Goal: Transaction & Acquisition: Purchase product/service

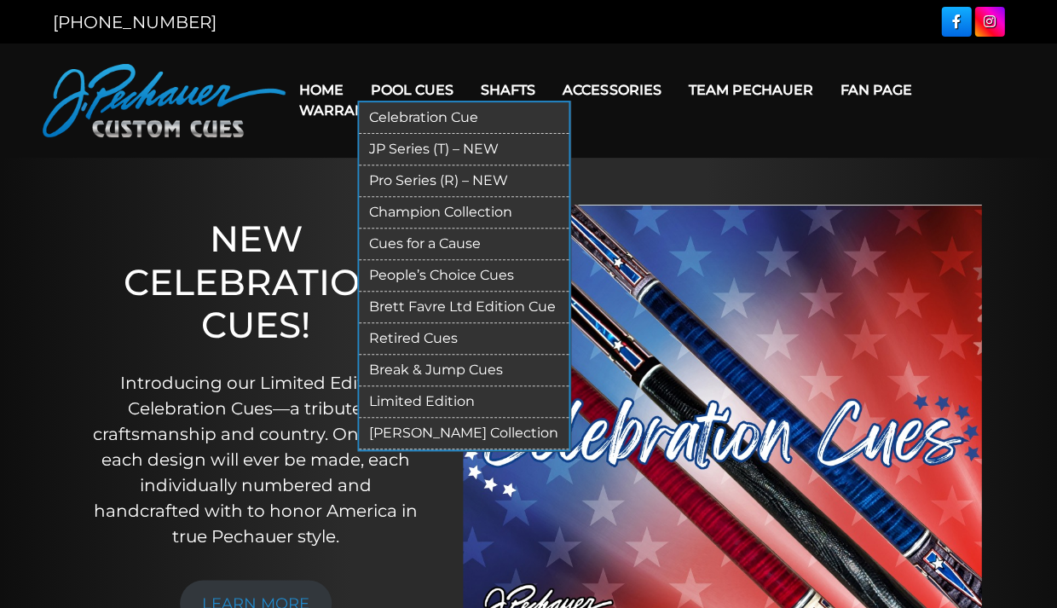
click at [448, 361] on link "Break & Jump Cues" at bounding box center [464, 371] width 210 height 32
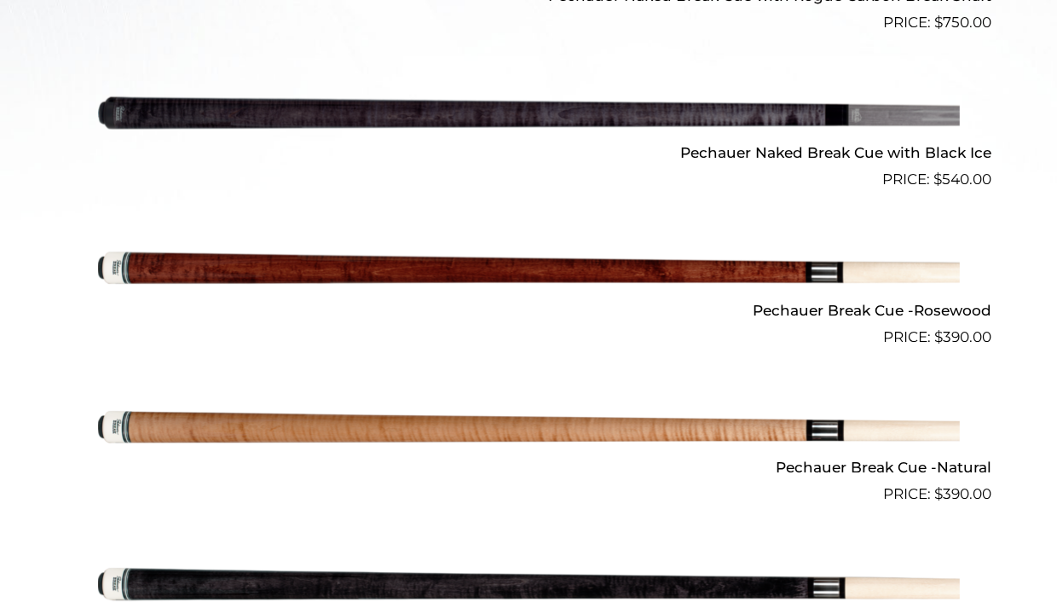
scroll to position [794, 0]
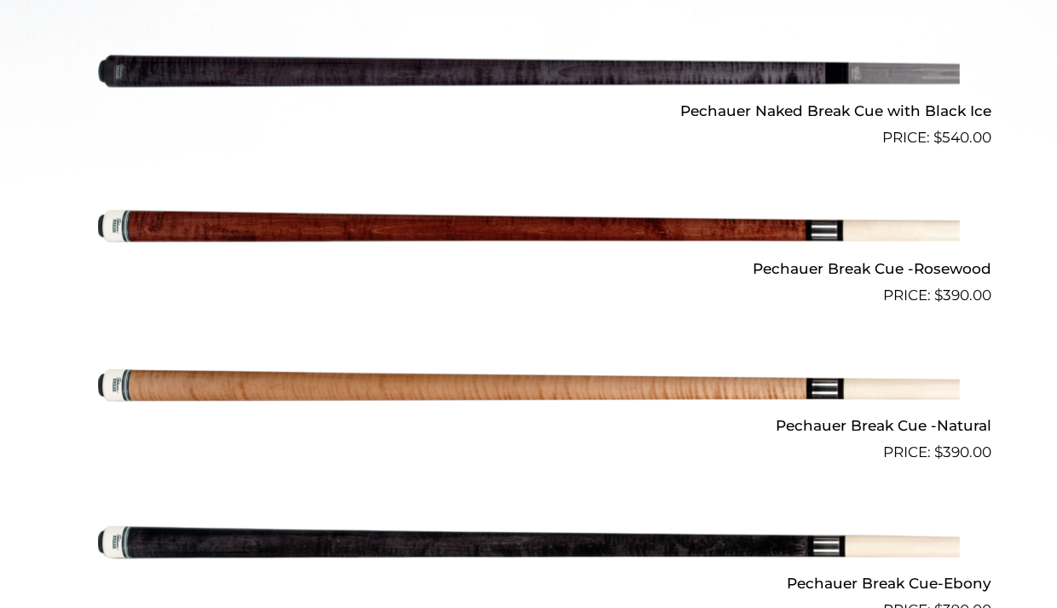
click at [595, 222] on img at bounding box center [528, 227] width 861 height 143
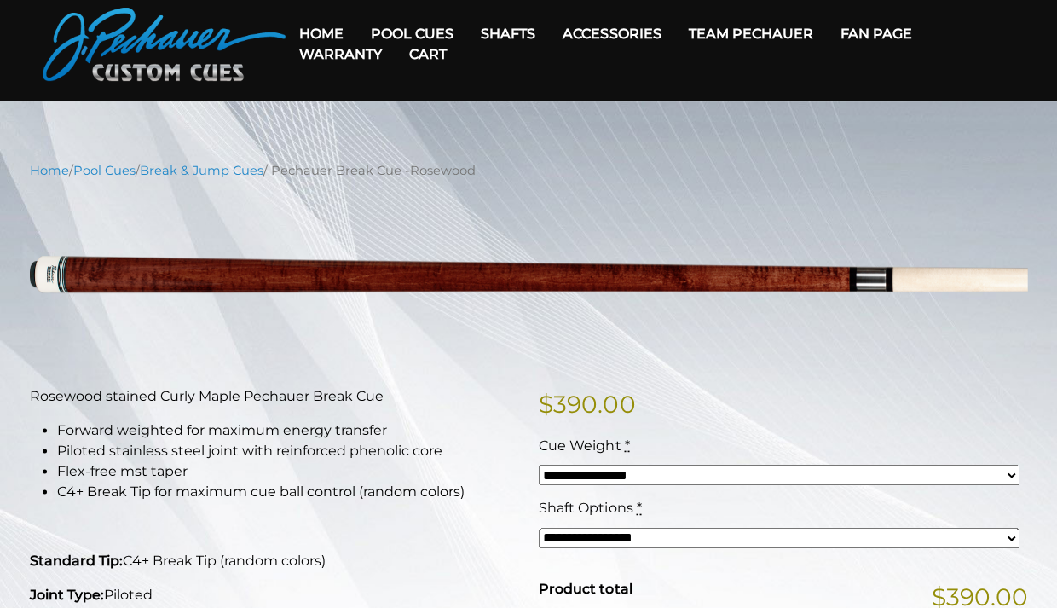
scroll to position [45, 0]
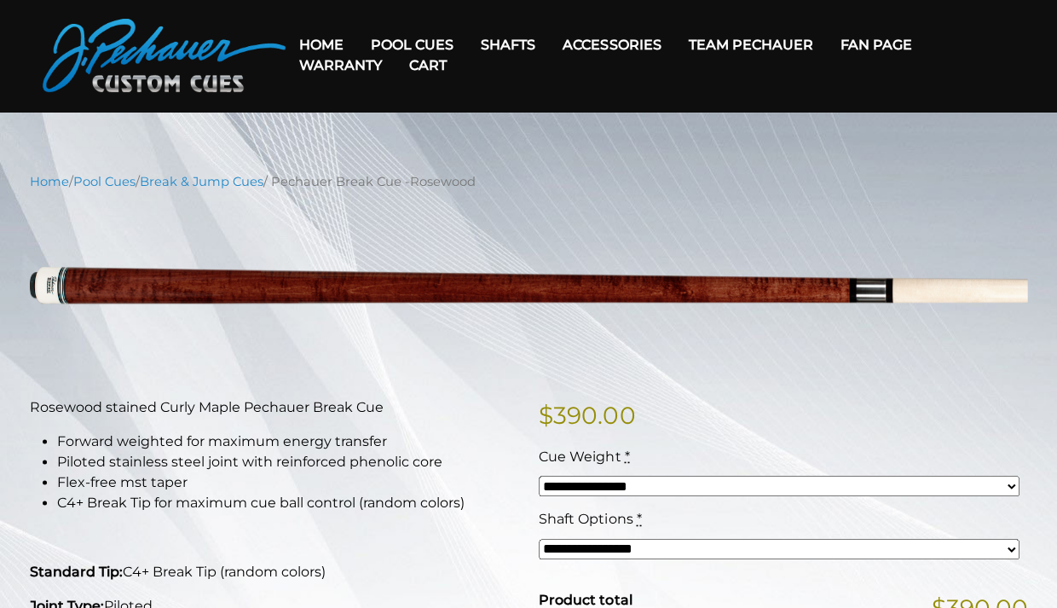
drag, startPoint x: 285, startPoint y: 179, endPoint x: 494, endPoint y: 182, distance: 209.7
click at [494, 182] on nav "Home / Pool Cues / Break & Jump Cues / Pechauer Break Cue -Rosewood" at bounding box center [528, 181] width 997 height 19
copy nav "Pechauer Break Cue -Rosewood"
